Goal: Find specific page/section: Find specific page/section

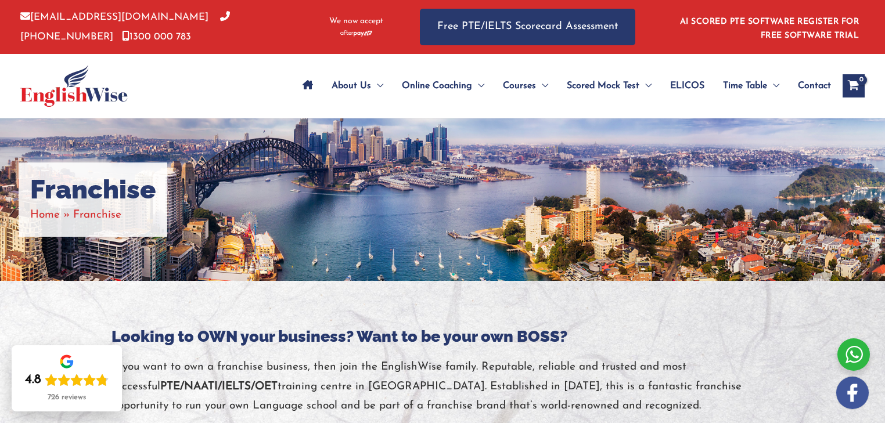
click at [809, 95] on span "Contact" at bounding box center [814, 86] width 33 height 41
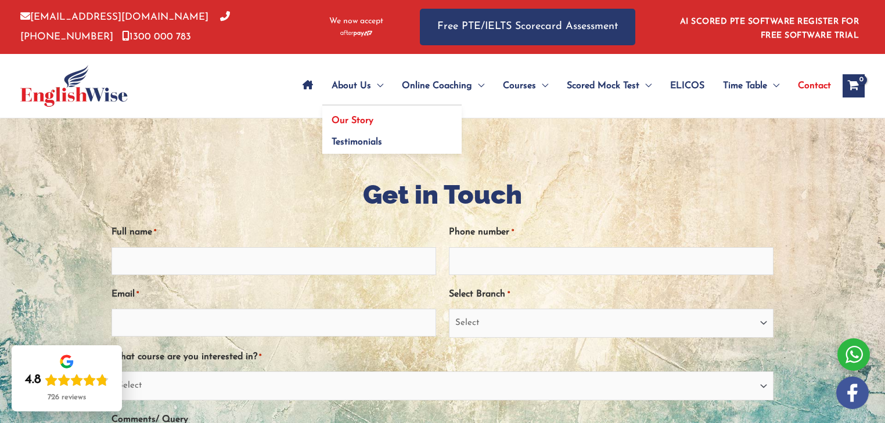
click at [332, 125] on span "Our Story" at bounding box center [353, 120] width 42 height 9
